Goal: Transaction & Acquisition: Register for event/course

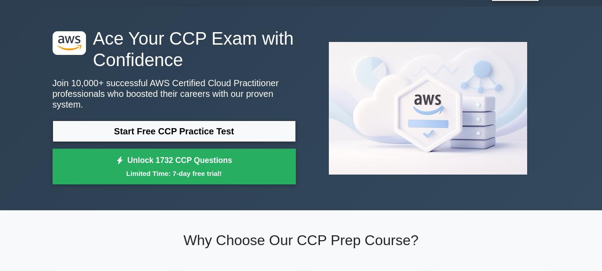
scroll to position [16, 0]
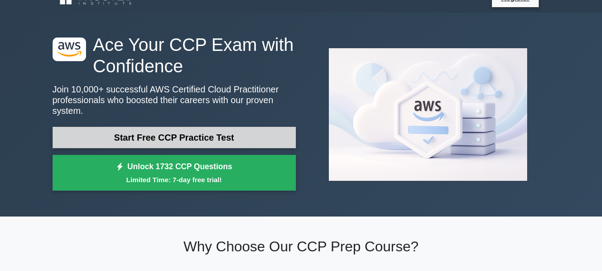
click at [228, 127] on link "Start Free CCP Practice Test" at bounding box center [174, 137] width 243 height 21
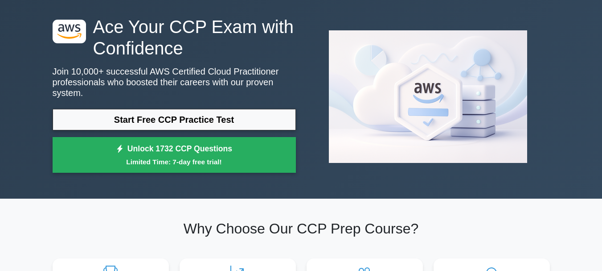
scroll to position [40, 0]
